Goal: Task Accomplishment & Management: Manage account settings

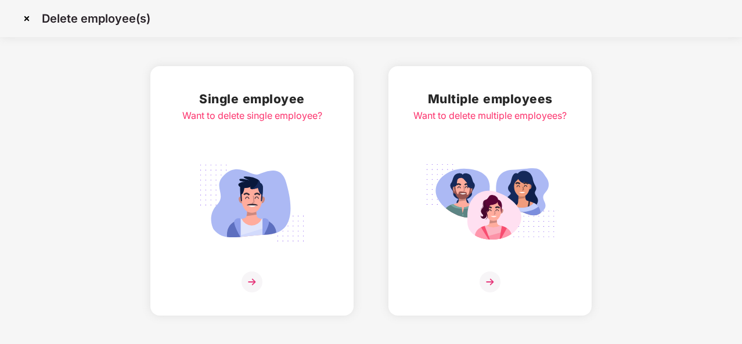
click at [264, 164] on img at bounding box center [252, 203] width 130 height 91
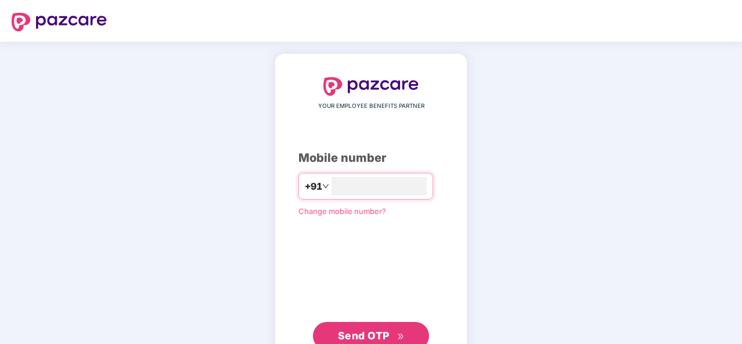
type input "**********"
click at [366, 335] on span "Send OTP" at bounding box center [364, 336] width 52 height 12
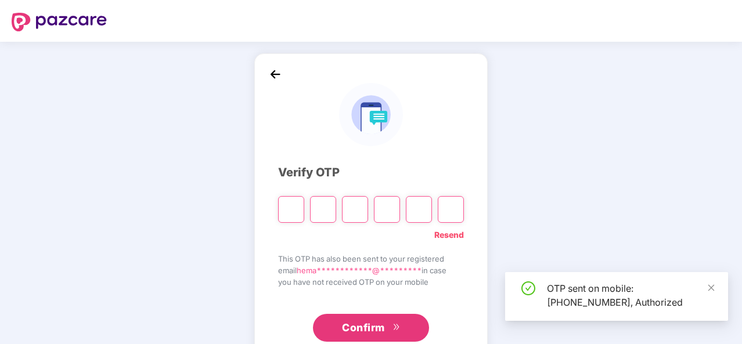
type input "*"
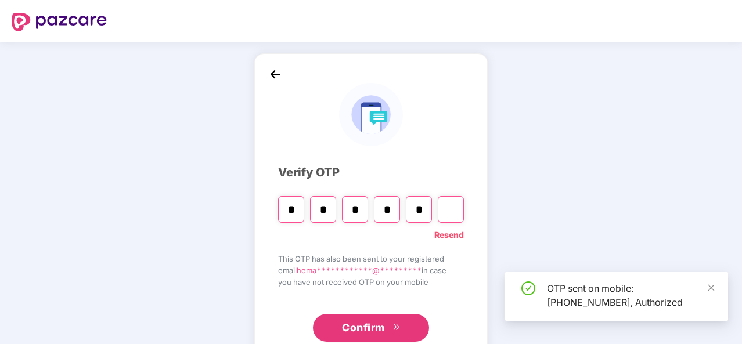
type input "*"
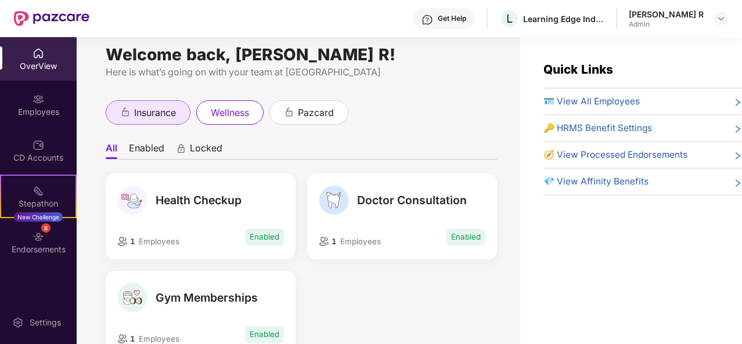
scroll to position [9, 0]
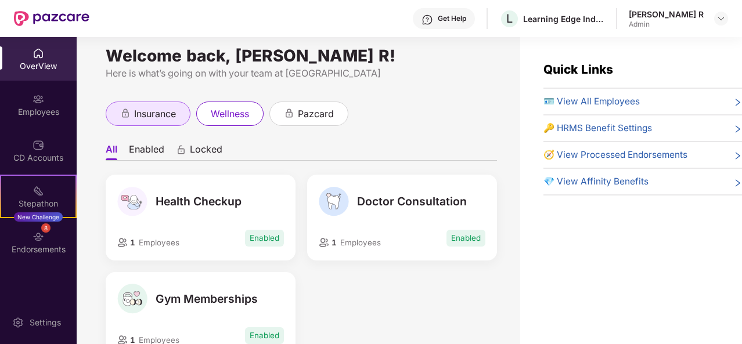
click at [150, 114] on span "insurance" at bounding box center [155, 114] width 42 height 15
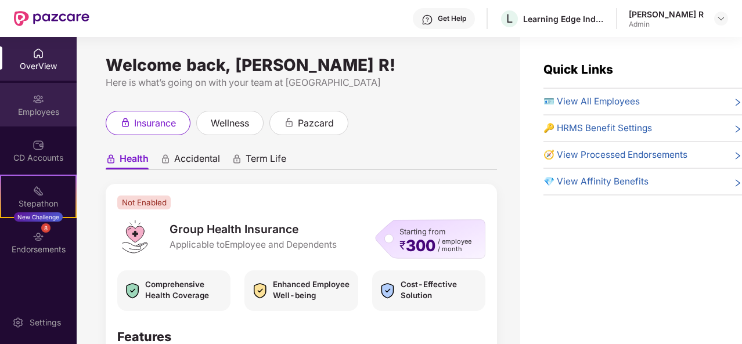
click at [29, 97] on div "Employees" at bounding box center [38, 105] width 77 height 44
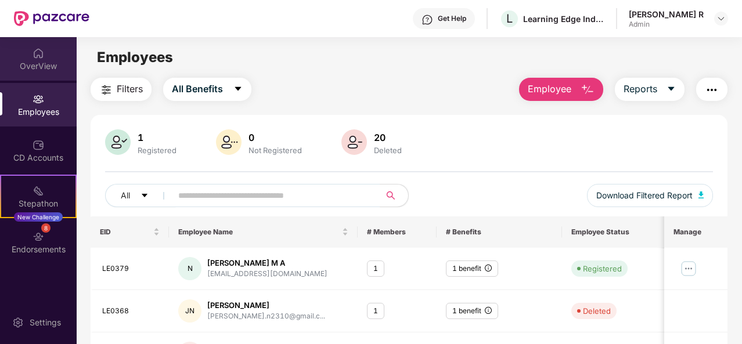
click at [35, 66] on div "OverView" at bounding box center [38, 66] width 77 height 12
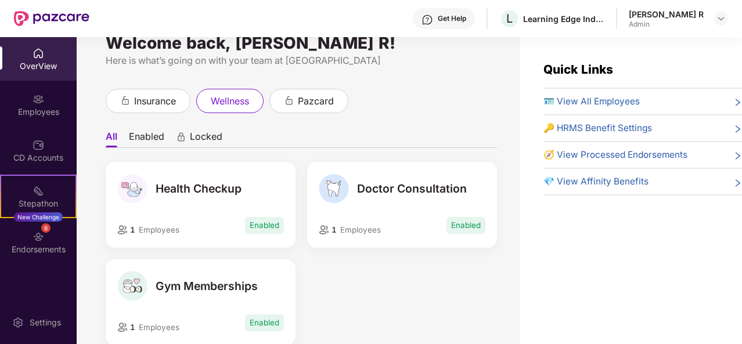
scroll to position [19, 0]
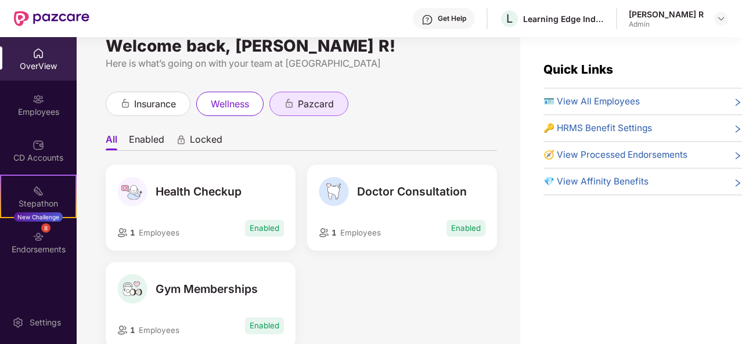
click at [315, 111] on span "pazcard" at bounding box center [316, 104] width 36 height 15
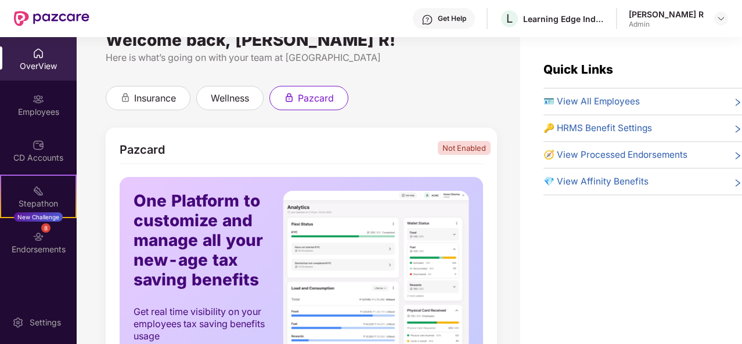
scroll to position [19, 0]
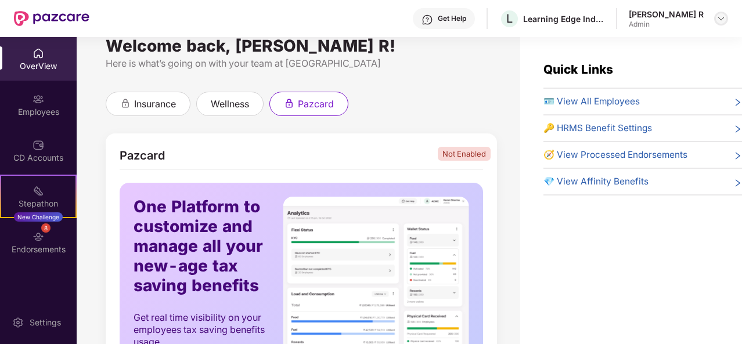
click at [719, 20] on img at bounding box center [721, 18] width 9 height 9
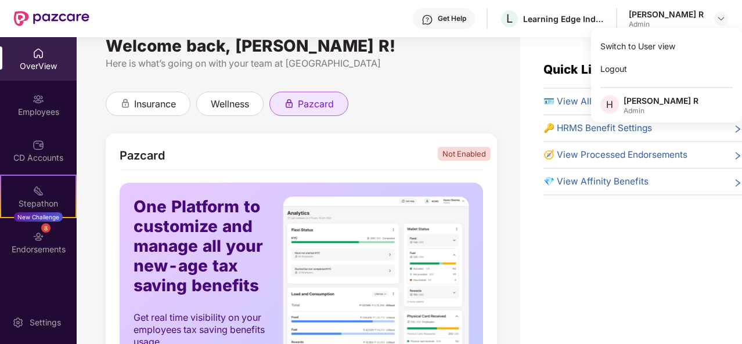
click at [335, 99] on div "pazcard" at bounding box center [308, 104] width 79 height 24
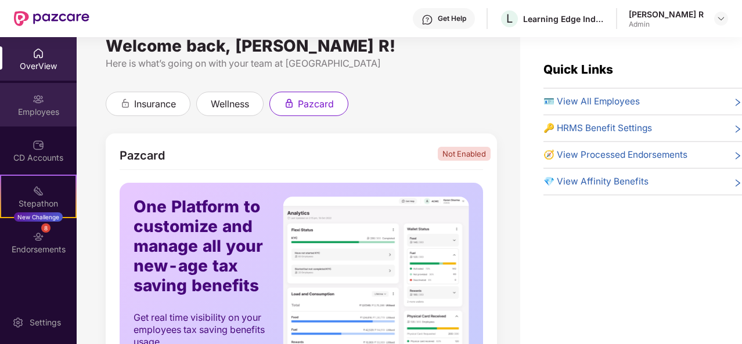
click at [45, 113] on div "Employees" at bounding box center [38, 112] width 77 height 12
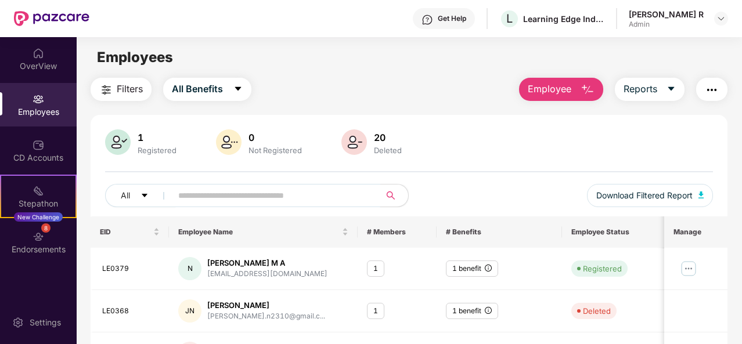
click at [251, 191] on input "text" at bounding box center [271, 195] width 186 height 17
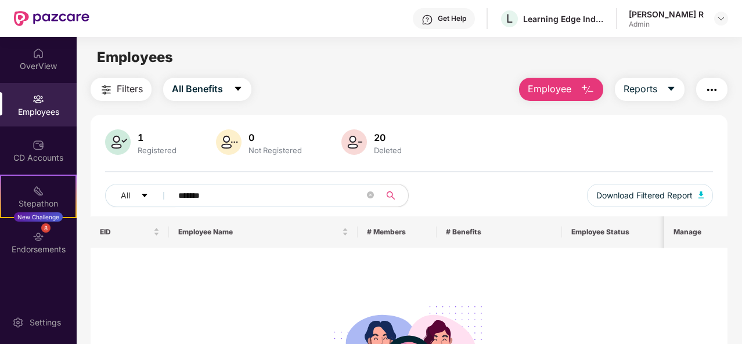
click at [251, 191] on input "*******" at bounding box center [271, 195] width 186 height 17
click at [46, 93] on div "Employees" at bounding box center [38, 105] width 77 height 44
click at [231, 192] on input "****" at bounding box center [271, 195] width 186 height 17
type input "*"
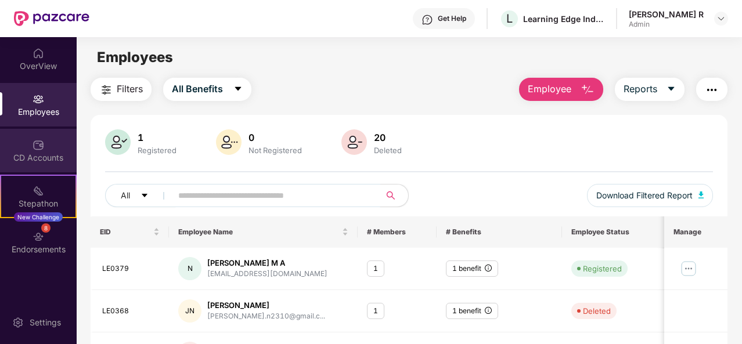
click at [38, 140] on img at bounding box center [39, 145] width 12 height 12
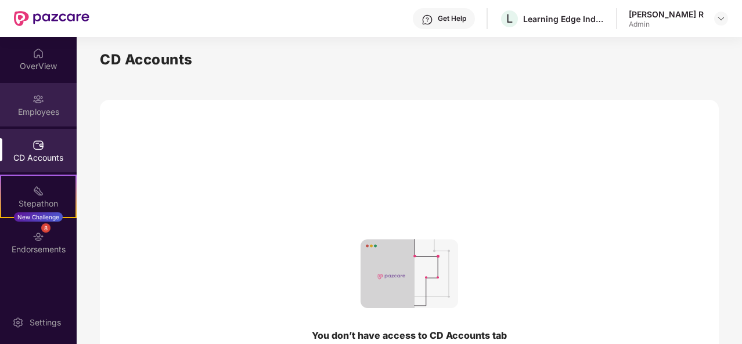
click at [36, 106] on div "Employees" at bounding box center [38, 112] width 77 height 12
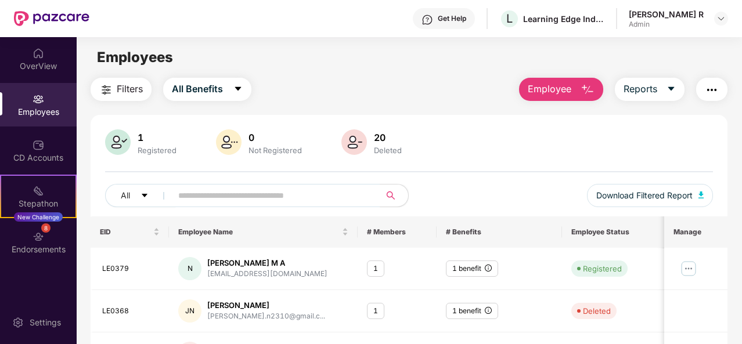
click at [569, 94] on span "Employee" at bounding box center [550, 89] width 44 height 15
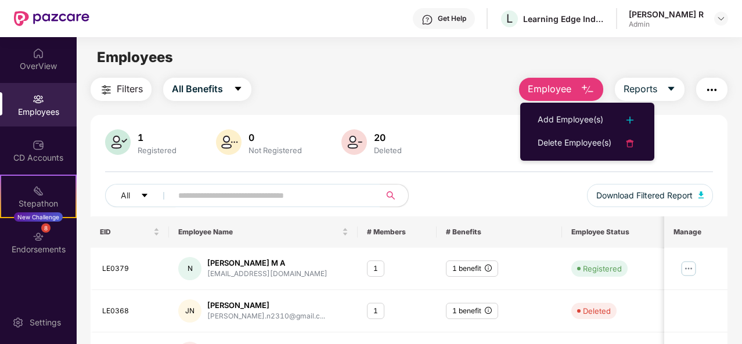
click at [474, 156] on div "1 Registered 0 Not Registered 20 Deleted" at bounding box center [409, 144] width 608 height 28
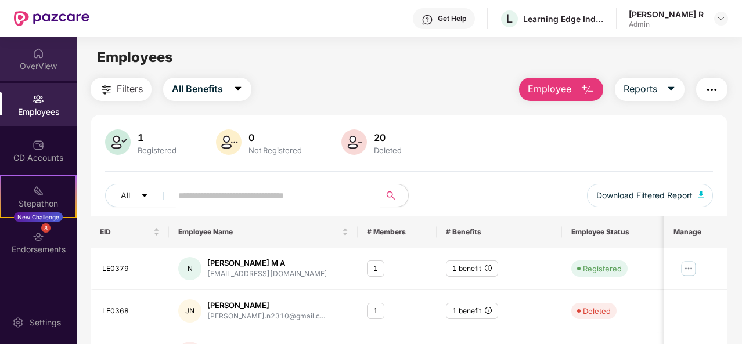
click at [29, 64] on div "OverView" at bounding box center [38, 66] width 77 height 12
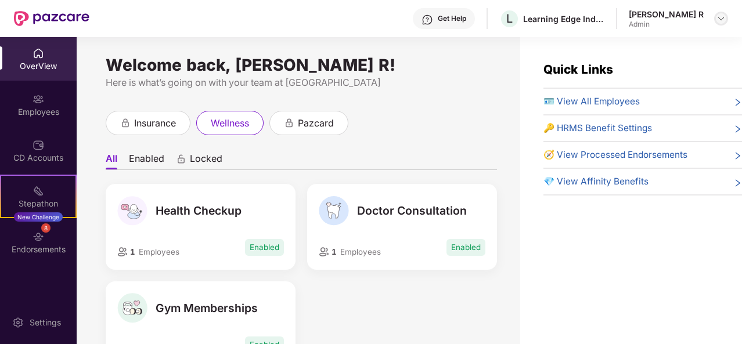
click at [721, 15] on img at bounding box center [721, 18] width 9 height 9
click at [396, 127] on div "insurance wellness pazcard" at bounding box center [301, 123] width 391 height 24
click at [148, 133] on div "insurance" at bounding box center [148, 123] width 85 height 24
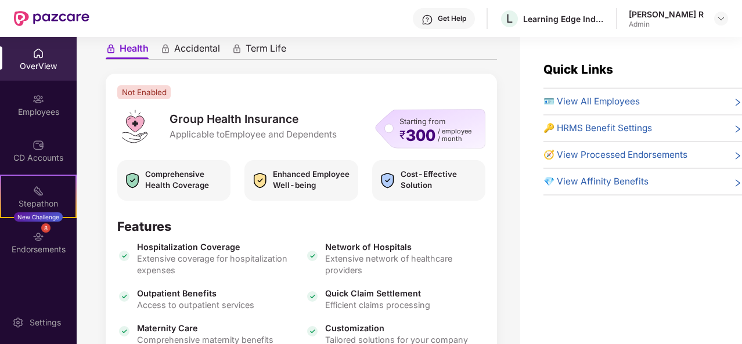
scroll to position [98, 0]
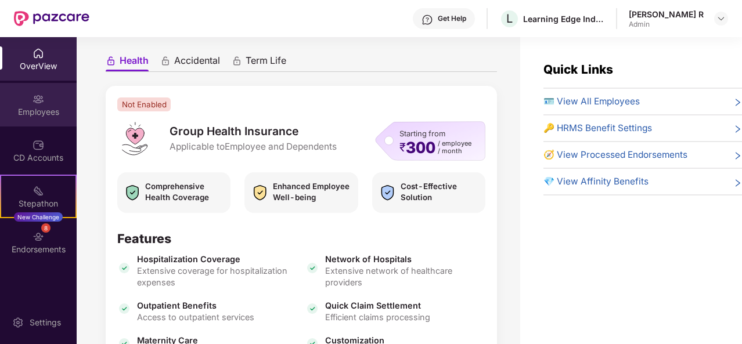
click at [29, 100] on div "Employees" at bounding box center [38, 105] width 77 height 44
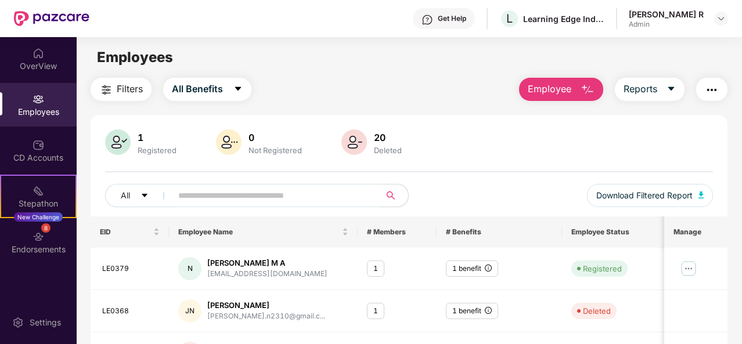
click at [271, 197] on input "text" at bounding box center [271, 195] width 186 height 17
type input "*"
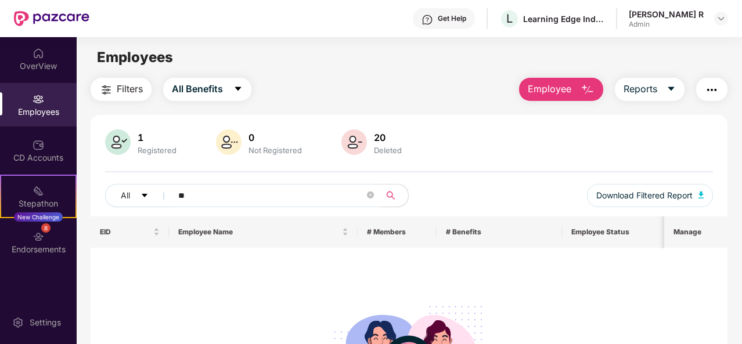
type input "*"
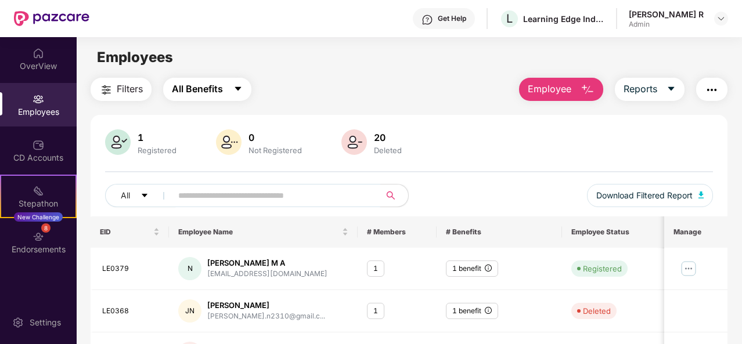
click at [201, 90] on span "All Benefits" at bounding box center [197, 89] width 51 height 15
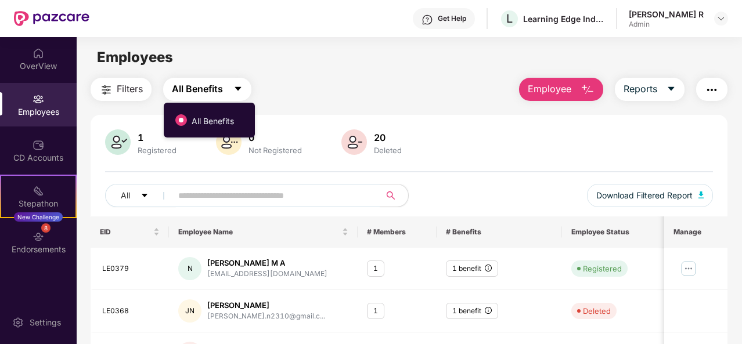
click at [201, 90] on span "All Benefits" at bounding box center [197, 89] width 51 height 15
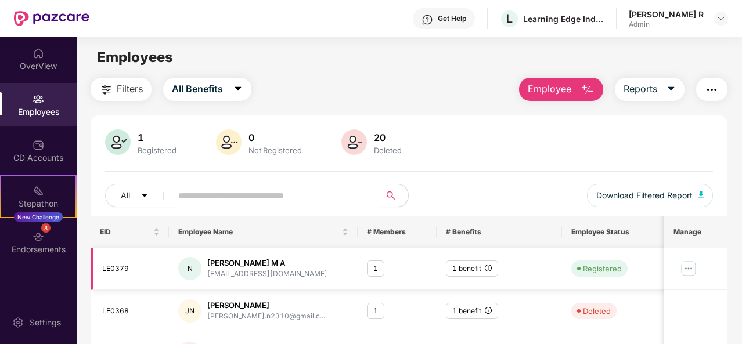
click at [695, 268] on img at bounding box center [689, 269] width 19 height 19
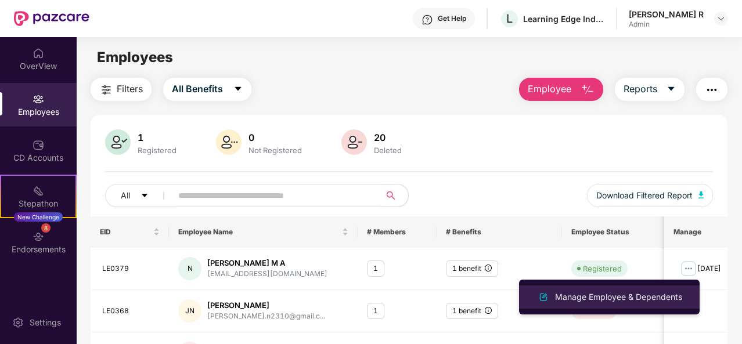
click at [638, 294] on div "Manage Employee & Dependents" at bounding box center [619, 297] width 132 height 13
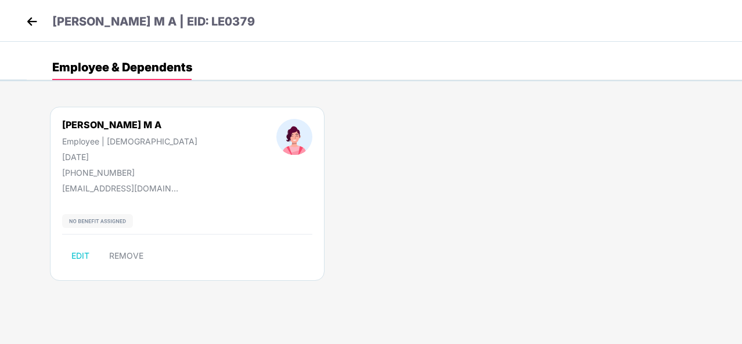
click at [34, 16] on img at bounding box center [31, 21] width 17 height 17
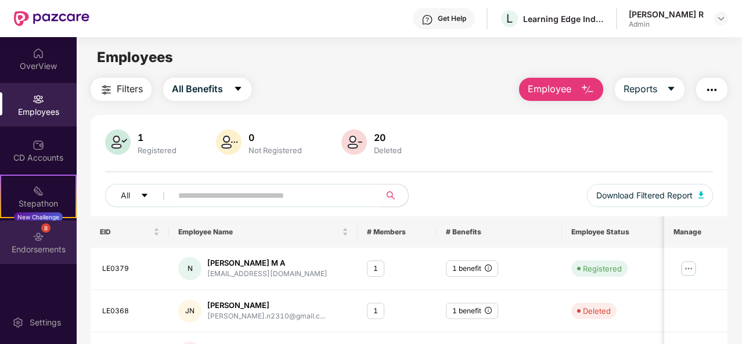
click at [44, 245] on div "Endorsements" at bounding box center [38, 250] width 77 height 12
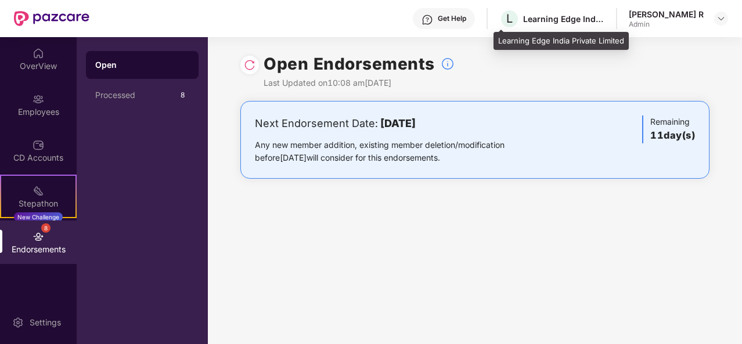
click at [556, 25] on div "L Learning Edge India Private Limited" at bounding box center [551, 19] width 105 height 20
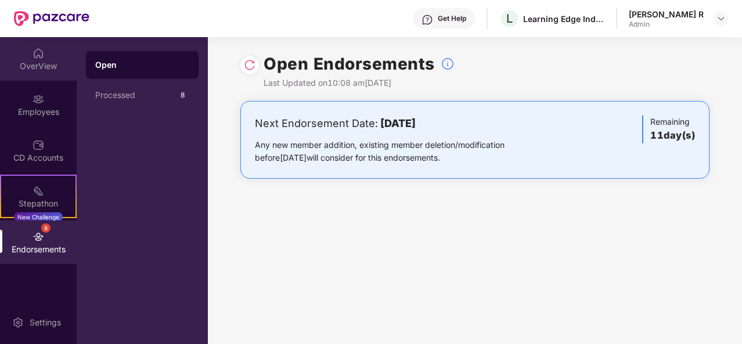
click at [49, 46] on div "OverView" at bounding box center [38, 59] width 77 height 44
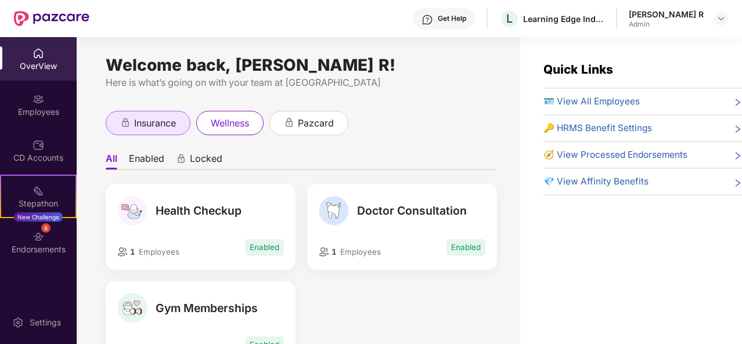
click at [143, 128] on span "insurance" at bounding box center [155, 123] width 42 height 15
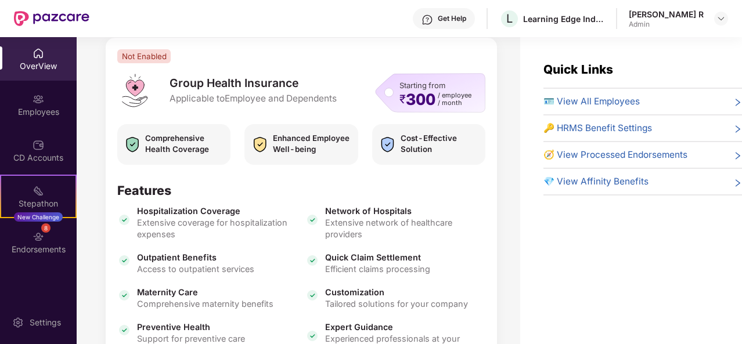
scroll to position [145, 0]
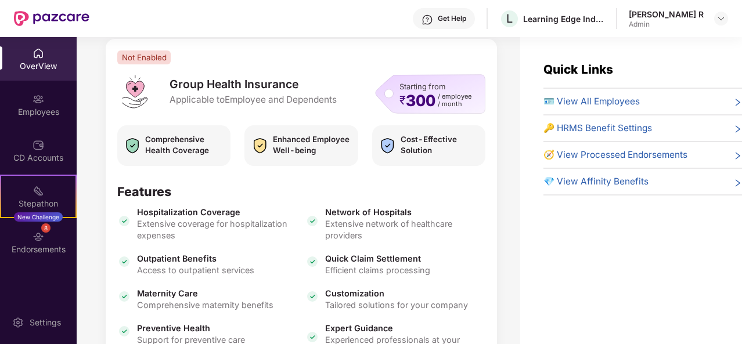
click at [734, 99] on icon "right" at bounding box center [738, 102] width 9 height 9
